Goal: Task Accomplishment & Management: Manage account settings

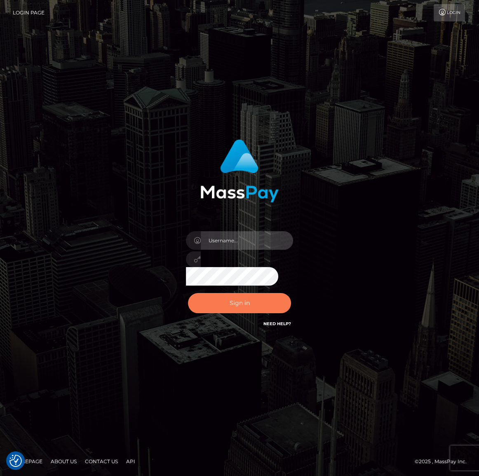
type input "[PERSON_NAME].spree"
click at [239, 299] on button "Sign in" at bounding box center [239, 303] width 103 height 20
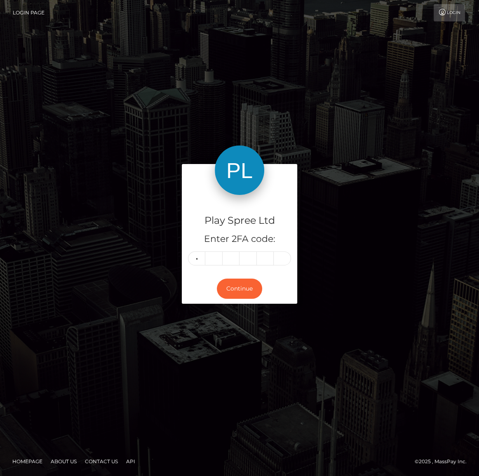
type input "1"
type input "4"
type input "2"
type input "6"
type input "1"
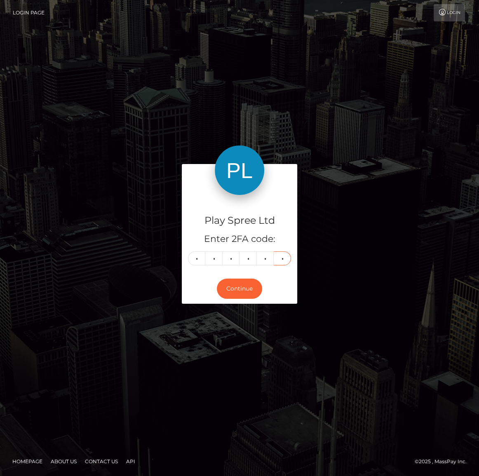
type input "4"
